Goal: Entertainment & Leisure: Consume media (video, audio)

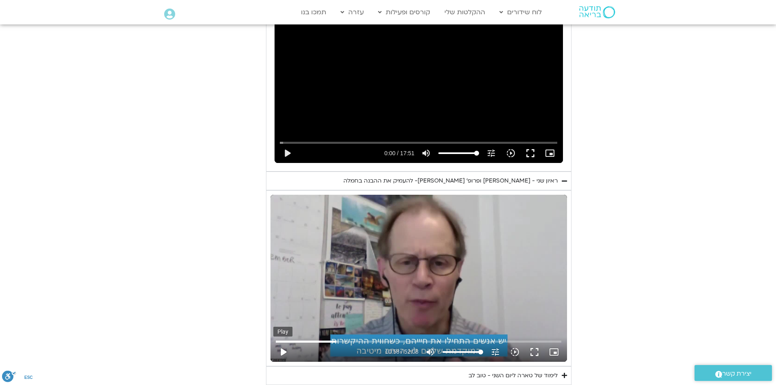
click at [285, 342] on button "play_arrow" at bounding box center [283, 352] width 20 height 20
click at [538, 342] on button "fullscreen" at bounding box center [534, 352] width 20 height 20
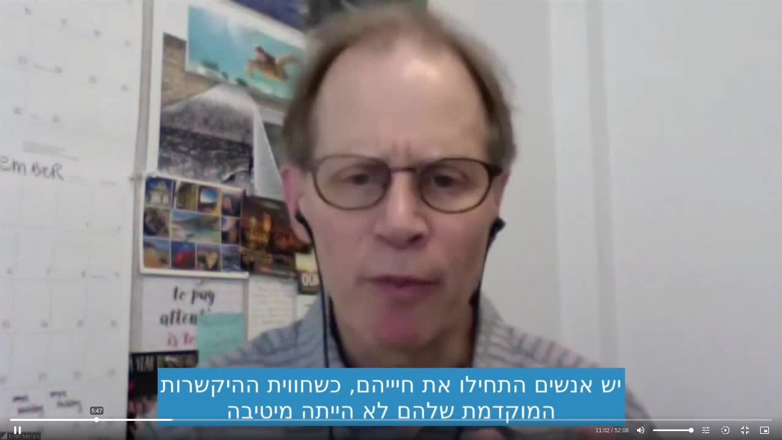
click at [96, 384] on input "Seek" at bounding box center [390, 419] width 761 height 5
click at [77, 384] on input "Seek" at bounding box center [390, 419] width 761 height 5
click at [103, 384] on input "Seek" at bounding box center [390, 419] width 761 height 5
click at [17, 384] on button "pause" at bounding box center [18, 430] width 20 height 20
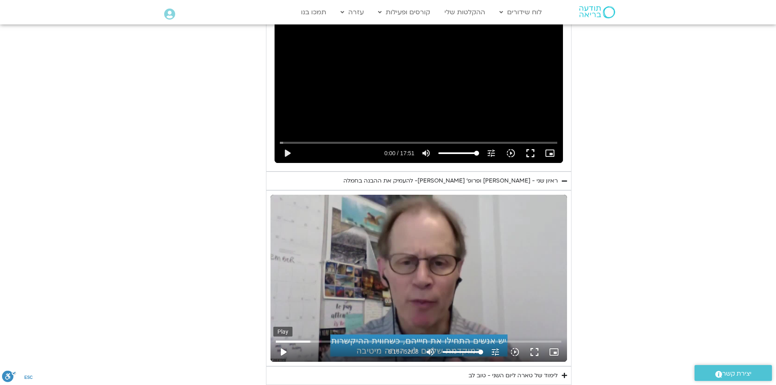
click at [281, 342] on button "play_arrow" at bounding box center [283, 352] width 20 height 20
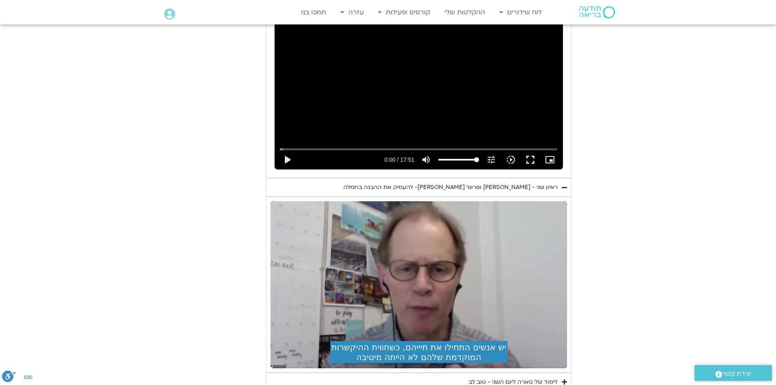
scroll to position [1262, 0]
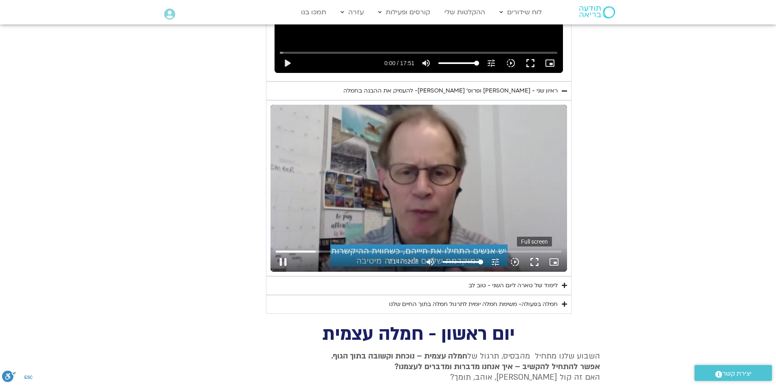
click at [533, 252] on button "fullscreen" at bounding box center [534, 262] width 20 height 20
click at [534, 252] on button "fullscreen" at bounding box center [534, 262] width 20 height 20
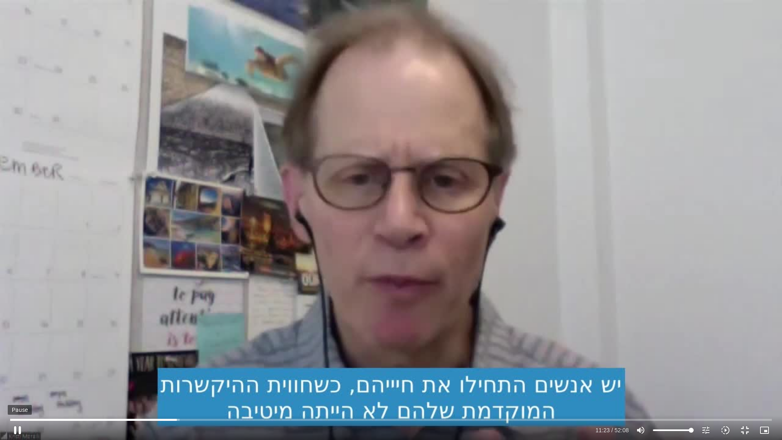
click at [20, 384] on button "pause" at bounding box center [18, 430] width 20 height 20
click at [16, 384] on button "play_arrow" at bounding box center [18, 430] width 20 height 20
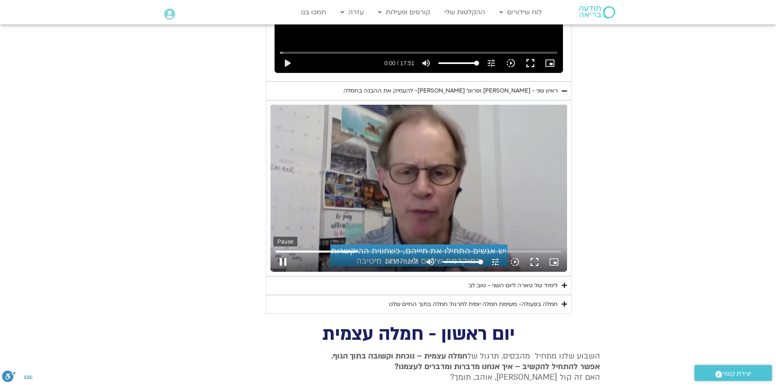
click at [284, 252] on button "pause" at bounding box center [283, 262] width 20 height 20
click at [270, 250] on div "נא להזין כתובת אימייל כדי לצפות בסרטון. אני מאשר/ת קבלת מידע למייל ולנייד צפייה…" at bounding box center [418, 188] width 305 height 176
click at [284, 252] on button "play_arrow" at bounding box center [283, 262] width 20 height 20
click at [555, 257] on icon "picture_in_picture_alt" at bounding box center [554, 262] width 10 height 10
type input "897.037049"
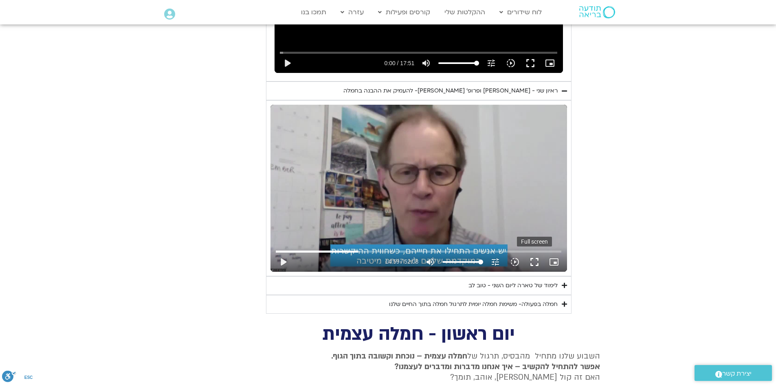
click at [537, 252] on button "fullscreen" at bounding box center [534, 262] width 20 height 20
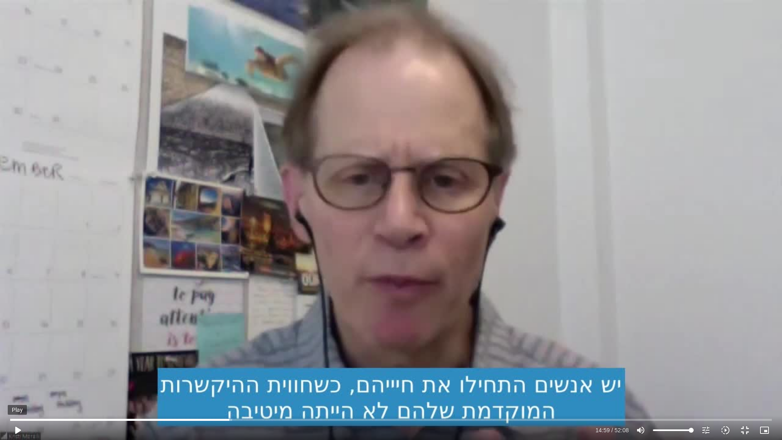
click at [19, 384] on button "play_arrow" at bounding box center [18, 430] width 20 height 20
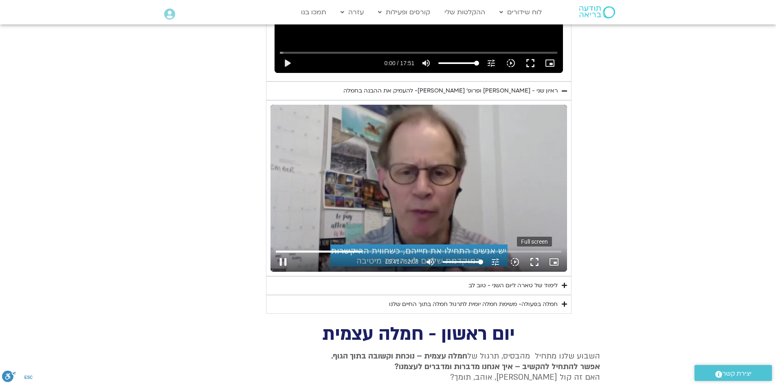
click at [535, 252] on button "fullscreen" at bounding box center [534, 262] width 20 height 20
click at [285, 252] on button "pause" at bounding box center [283, 262] width 20 height 20
type input "1258.146966"
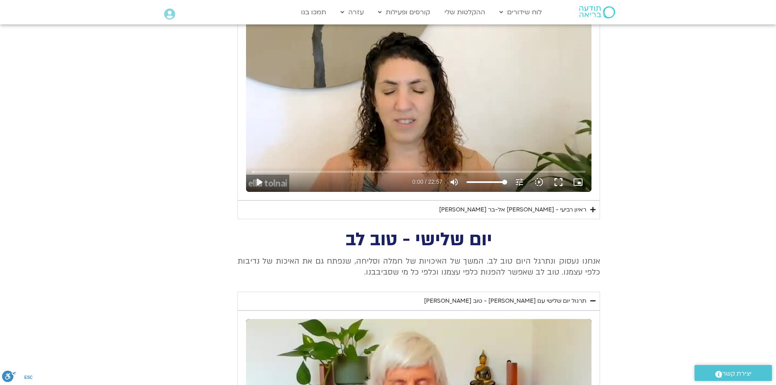
scroll to position [401, 0]
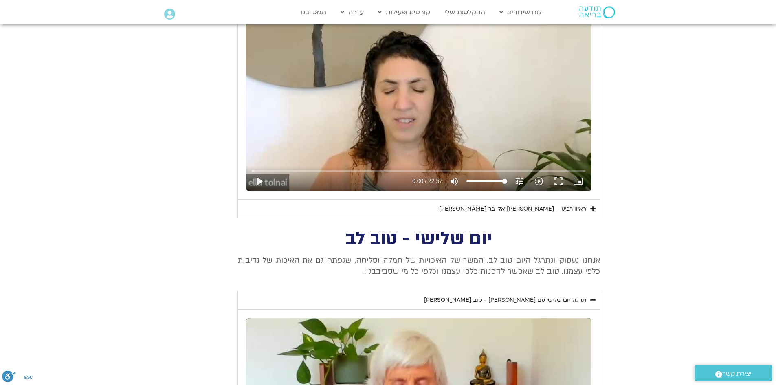
click at [594, 208] on icon "Accordion. Open links with Enter or Space, close with Escape, and navigate with…" at bounding box center [592, 209] width 5 height 6
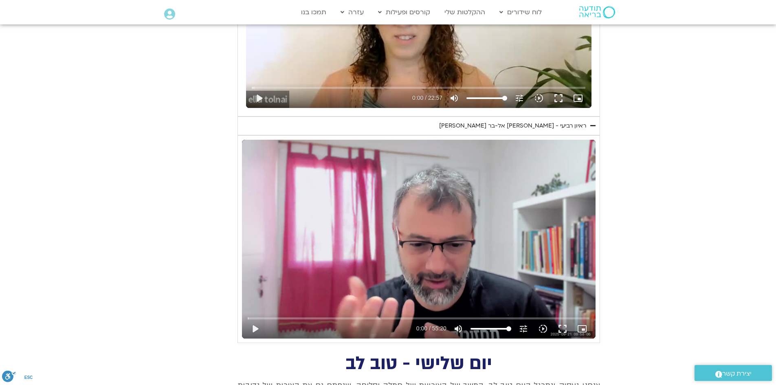
scroll to position [441, 0]
